Goal: Information Seeking & Learning: Learn about a topic

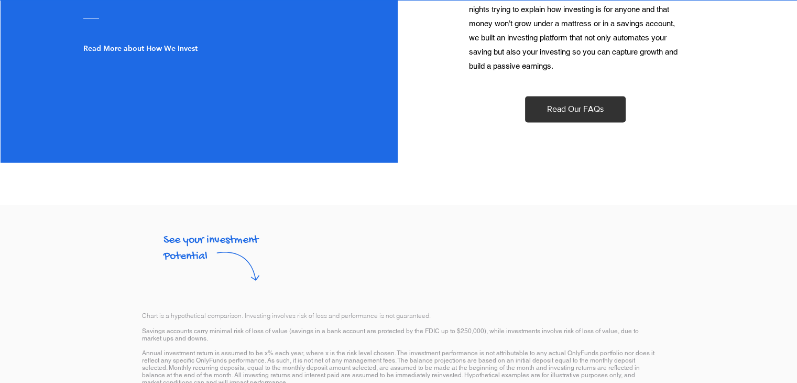
scroll to position [1730, 0]
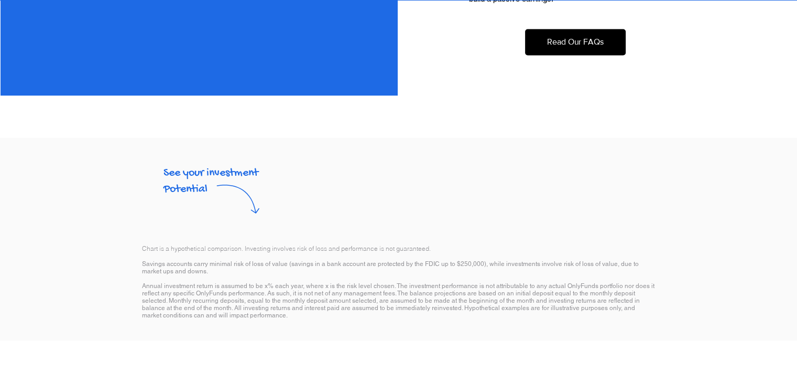
click at [572, 55] on link "Read Our FAQs" at bounding box center [575, 42] width 101 height 26
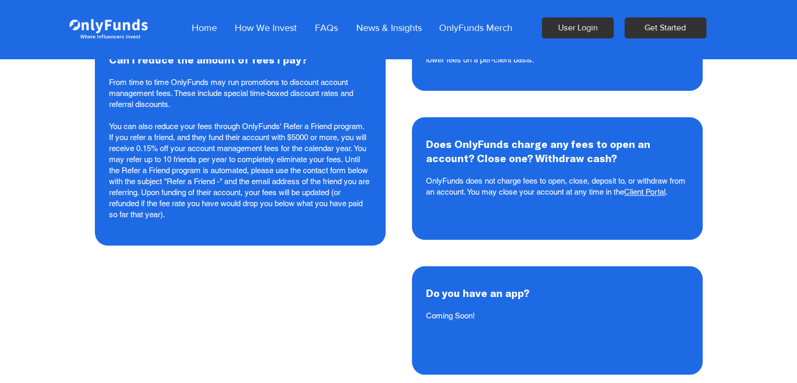
scroll to position [733, 0]
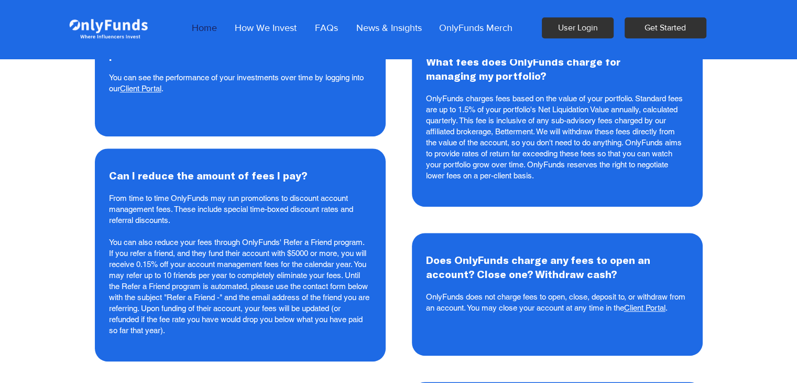
click at [203, 29] on p "Home" at bounding box center [205, 28] width 36 height 26
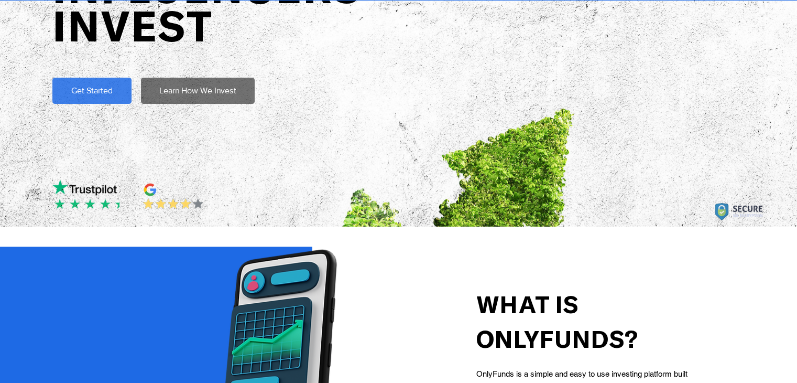
scroll to position [262, 0]
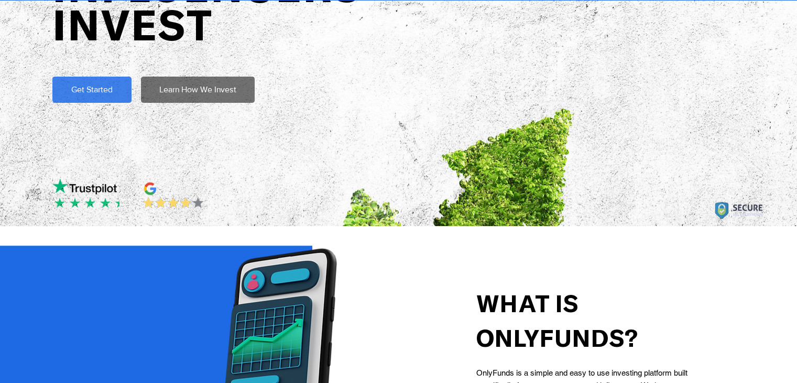
click at [94, 200] on img "main content" at bounding box center [84, 186] width 64 height 43
click at [179, 199] on img "main content" at bounding box center [173, 202] width 64 height 15
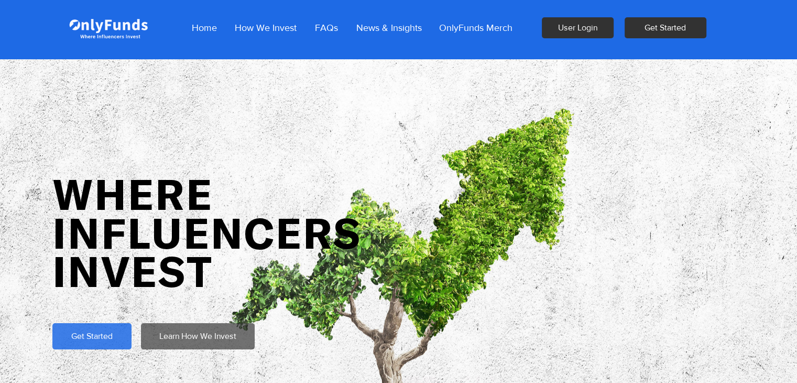
scroll to position [0, 0]
